Goal: Task Accomplishment & Management: Complete application form

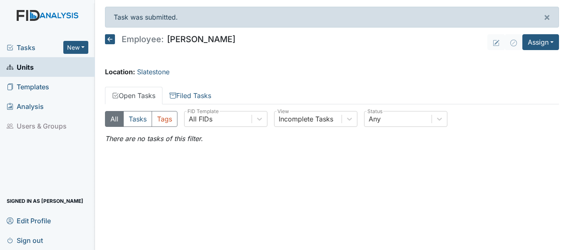
drag, startPoint x: 0, startPoint y: 0, endPoint x: 219, endPoint y: 5, distance: 219.2
drag, startPoint x: 219, startPoint y: 5, endPoint x: 525, endPoint y: 67, distance: 312.1
click at [526, 67] on main "Task was submitted. × Employee: Shanula Williams Assign Assign Form Assign Insp…" at bounding box center [332, 125] width 474 height 250
click at [37, 64] on link "Units" at bounding box center [47, 67] width 95 height 20
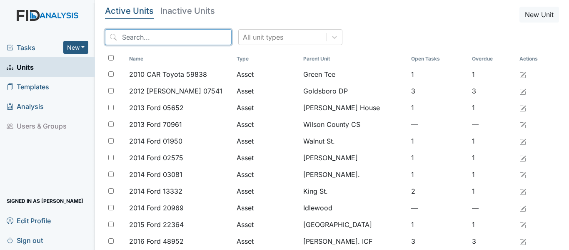
click at [120, 33] on input "search" at bounding box center [168, 37] width 127 height 16
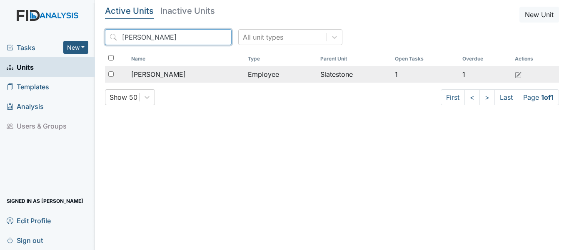
type input "Naomi"
click at [272, 73] on td "Employee" at bounding box center [281, 74] width 72 height 17
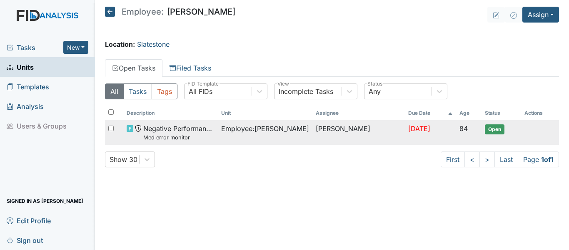
click at [237, 139] on td "Employee : Jones, Naomi" at bounding box center [265, 132] width 95 height 25
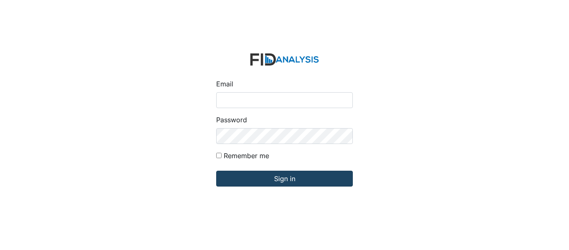
type input "[EMAIL_ADDRESS][DOMAIN_NAME]"
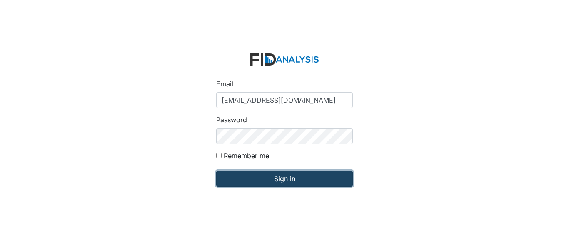
click at [267, 177] on input "Sign in" at bounding box center [284, 178] width 137 height 16
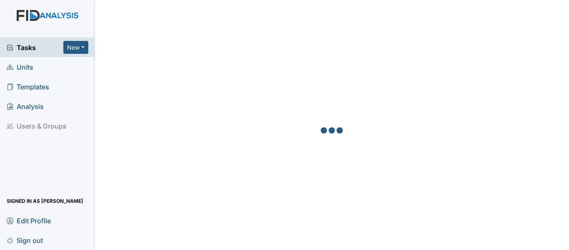
click at [27, 66] on span "Units" at bounding box center [20, 66] width 27 height 13
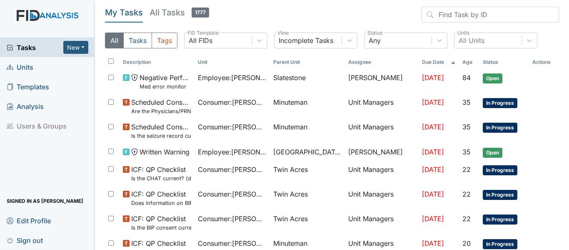
click at [32, 67] on span "Units" at bounding box center [20, 66] width 27 height 13
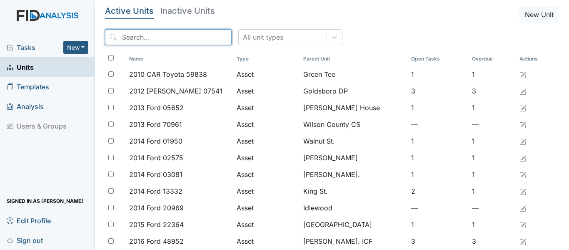
click at [123, 37] on input "search" at bounding box center [168, 37] width 127 height 16
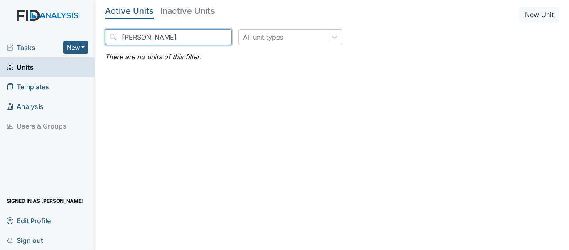
type input "[PERSON_NAME]"
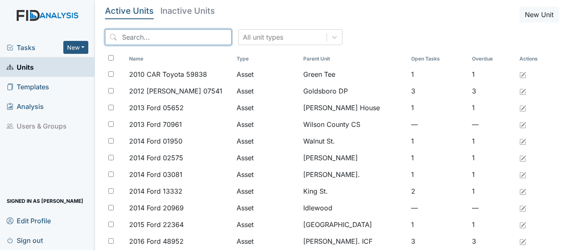
click at [128, 37] on input "search" at bounding box center [168, 37] width 127 height 16
type input "j"
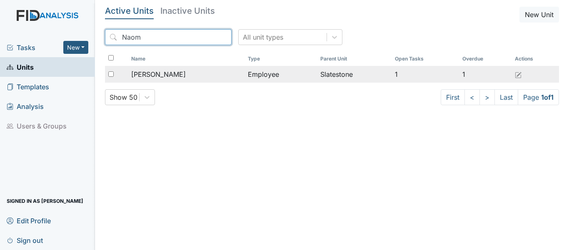
type input "Naom"
click at [218, 75] on div "[PERSON_NAME]" at bounding box center [186, 74] width 110 height 10
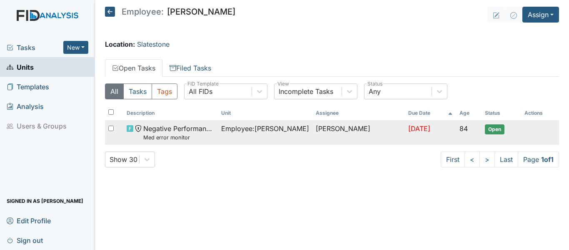
click at [488, 131] on span "Open" at bounding box center [495, 129] width 20 height 10
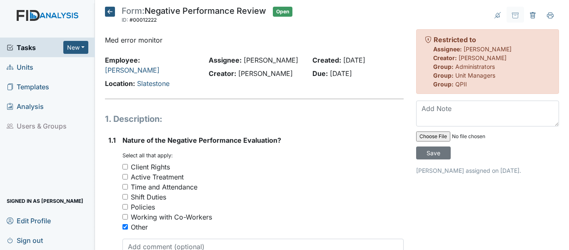
click at [109, 11] on icon at bounding box center [110, 12] width 10 height 10
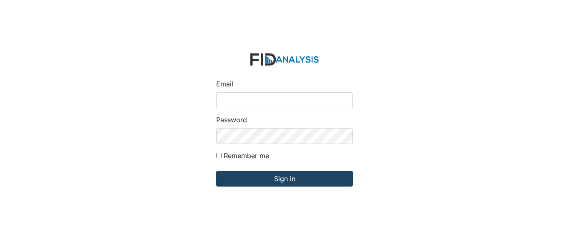
type input "[EMAIL_ADDRESS][DOMAIN_NAME]"
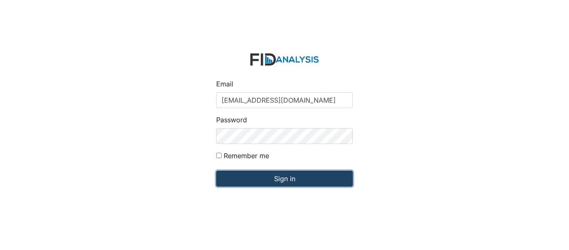
click at [262, 181] on input "Sign in" at bounding box center [284, 178] width 137 height 16
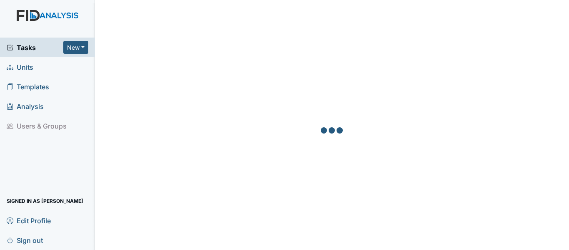
click at [33, 68] on link "Units" at bounding box center [47, 67] width 95 height 20
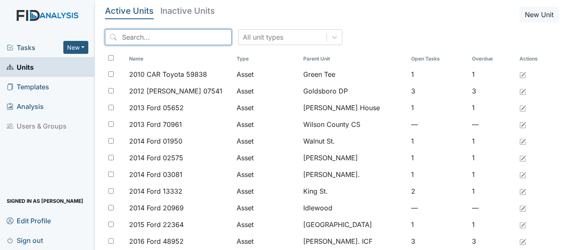
click at [125, 38] on input "search" at bounding box center [168, 37] width 127 height 16
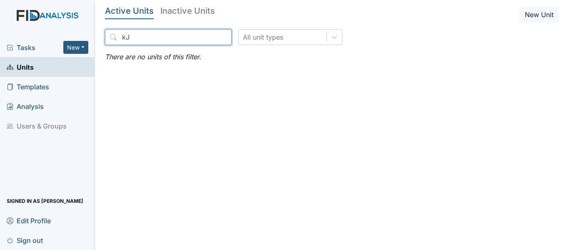
type input "k"
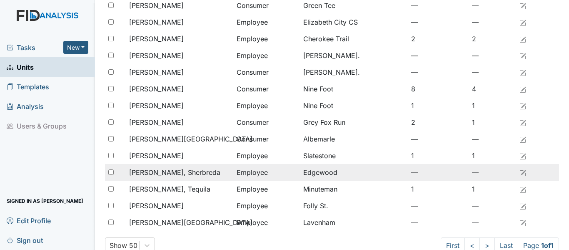
scroll to position [152, 0]
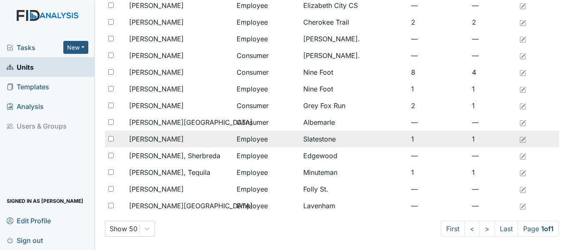
type input "Jones"
click at [186, 139] on div "[PERSON_NAME]" at bounding box center [179, 139] width 101 height 10
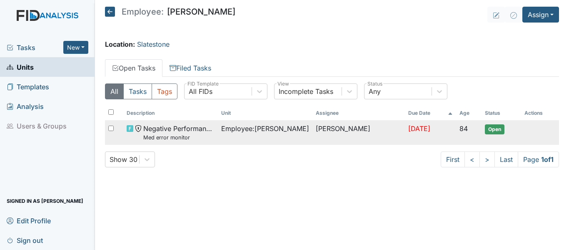
click at [223, 128] on td "Employee : Jones, Naomi" at bounding box center [265, 132] width 95 height 25
click at [490, 125] on span "Open" at bounding box center [495, 129] width 20 height 10
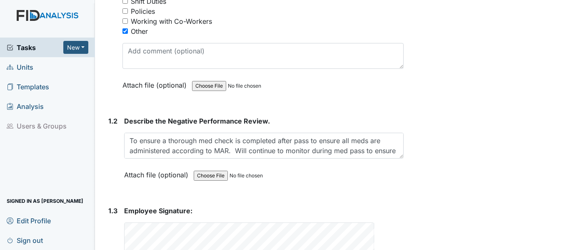
scroll to position [185, 0]
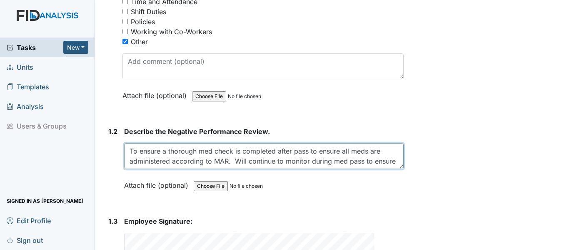
click at [398, 155] on textarea "To ensure a thorough med check is completed after pass to ensure all meds are a…" at bounding box center [264, 156] width 280 height 26
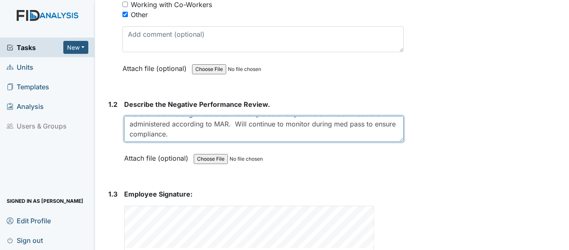
scroll to position [250, 0]
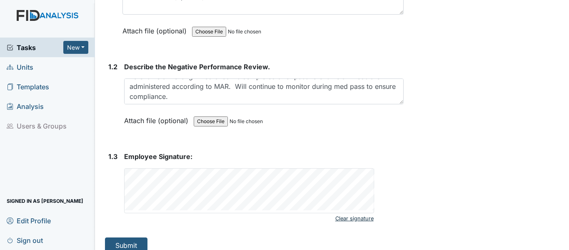
click at [359, 212] on link "Clear signature" at bounding box center [354, 217] width 38 height 11
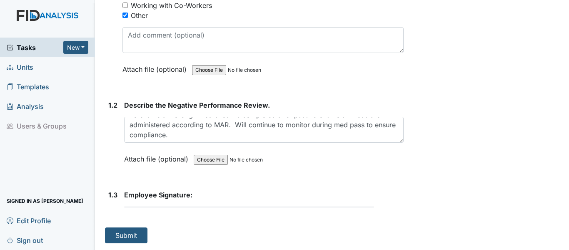
scroll to position [201, 0]
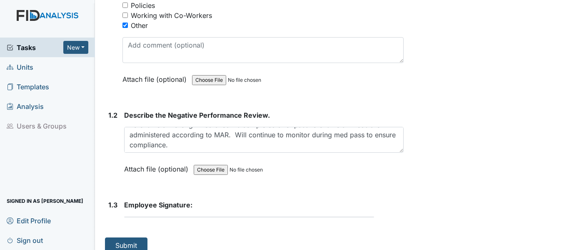
click at [438, 71] on div "Archive Task × Are you sure you want to archive this task? It will appear as in…" at bounding box center [487, 28] width 155 height 447
click at [140, 217] on div "1. Description: 1.1 Nature of the Negative Performance Evaluation? You must sel…" at bounding box center [254, 82] width 299 height 342
click at [156, 224] on div "1. Description: 1.1 Nature of the Negative Performance Evaluation? You must sel…" at bounding box center [254, 82] width 299 height 342
click at [182, 237] on form "Submit" at bounding box center [254, 245] width 299 height 16
drag, startPoint x: 244, startPoint y: 226, endPoint x: 252, endPoint y: 225, distance: 8.4
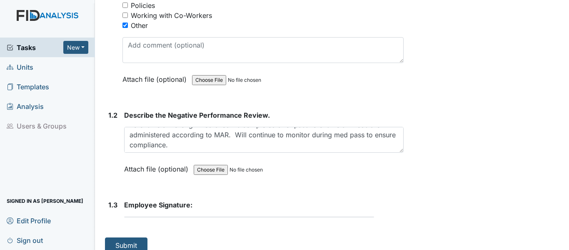
click at [244, 226] on div "1. Description: 1.1 Nature of the Negative Performance Evaluation? You must sel…" at bounding box center [254, 82] width 299 height 342
click at [255, 225] on div "1. Description: 1.1 Nature of the Negative Performance Evaluation? You must sel…" at bounding box center [254, 82] width 299 height 342
drag, startPoint x: 265, startPoint y: 218, endPoint x: 277, endPoint y: 202, distance: 19.6
click at [269, 211] on div "1. Description: 1.1 Nature of the Negative Performance Evaluation? You must sel…" at bounding box center [254, 82] width 299 height 342
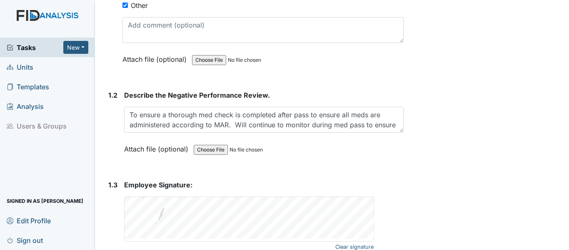
scroll to position [250, 0]
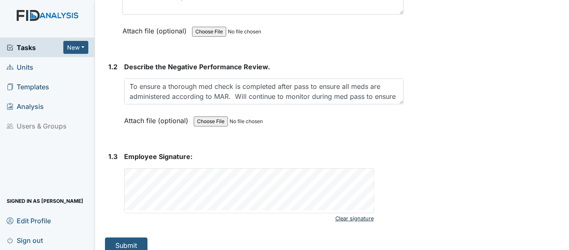
click at [343, 212] on link "Clear signature" at bounding box center [354, 217] width 38 height 11
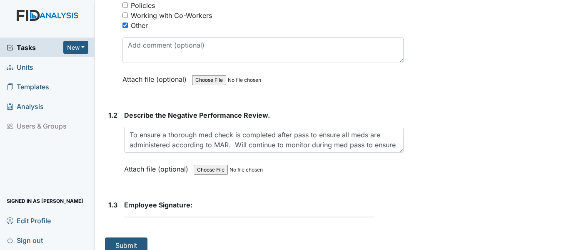
click at [184, 209] on form "Employee Signature: This field is required." at bounding box center [264, 212] width 280 height 24
click at [188, 214] on div "1. Description: 1.1 Nature of the Negative Performance Evaluation? You must sel…" at bounding box center [254, 82] width 299 height 342
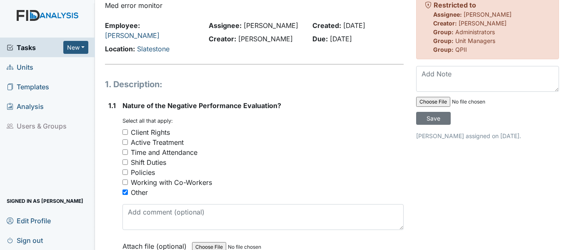
scroll to position [0, 0]
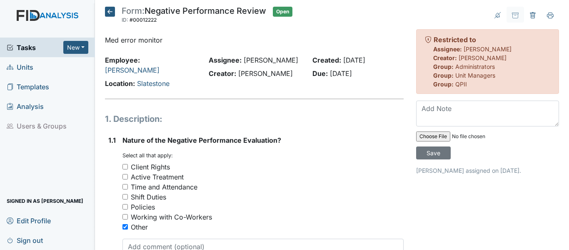
click at [107, 12] on icon at bounding box center [110, 12] width 10 height 10
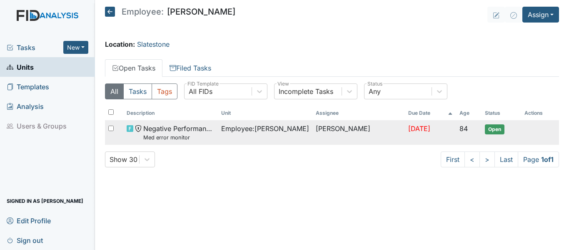
click at [490, 133] on span "Open" at bounding box center [495, 129] width 20 height 10
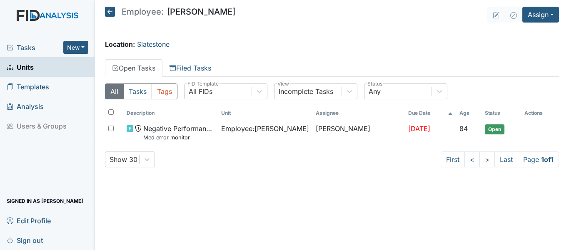
click at [30, 70] on span "Units" at bounding box center [20, 66] width 27 height 13
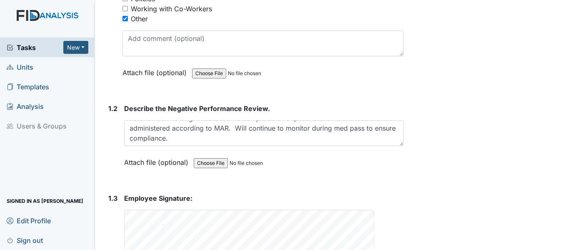
scroll to position [250, 0]
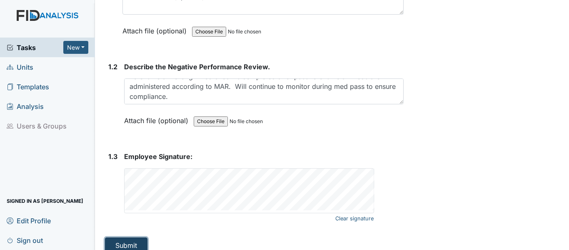
click at [126, 237] on button "Submit" at bounding box center [126, 245] width 42 height 16
